Goal: Book appointment/travel/reservation

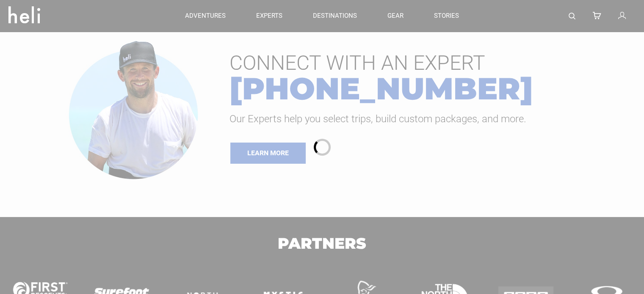
type input "Heli Skiing"
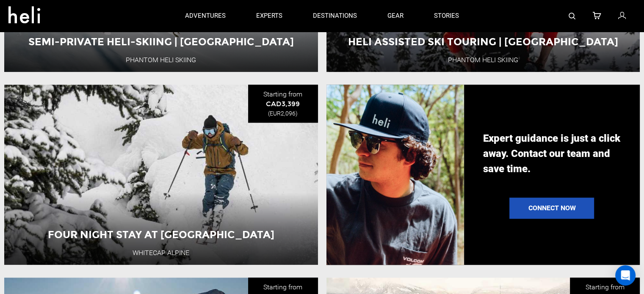
scroll to position [508, 0]
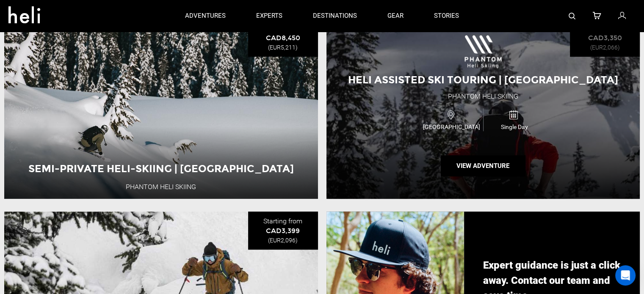
click at [454, 131] on span "[GEOGRAPHIC_DATA]" at bounding box center [452, 127] width 63 height 8
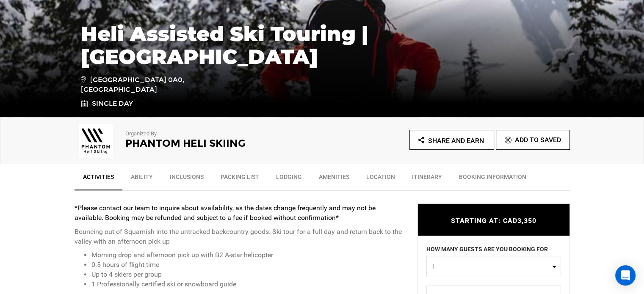
scroll to position [254, 0]
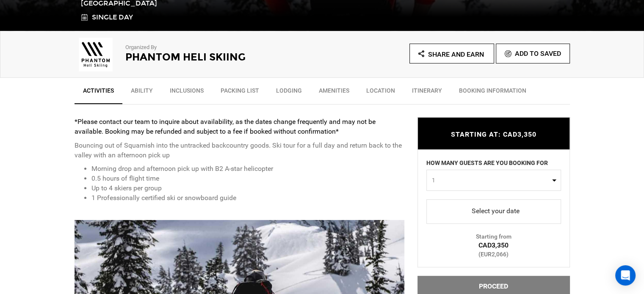
type input "Heli Skiing"
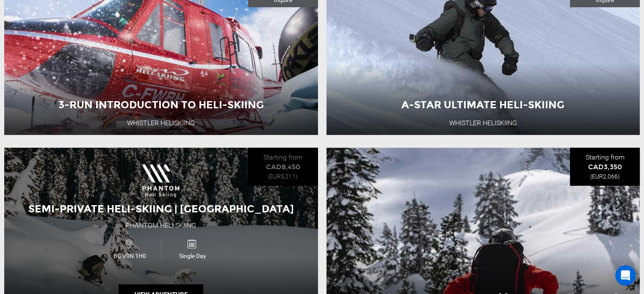
scroll to position [381, 0]
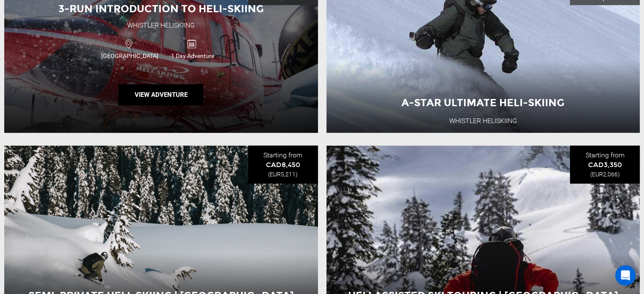
click at [193, 41] on icon at bounding box center [191, 43] width 9 height 13
